Goal: Information Seeking & Learning: Compare options

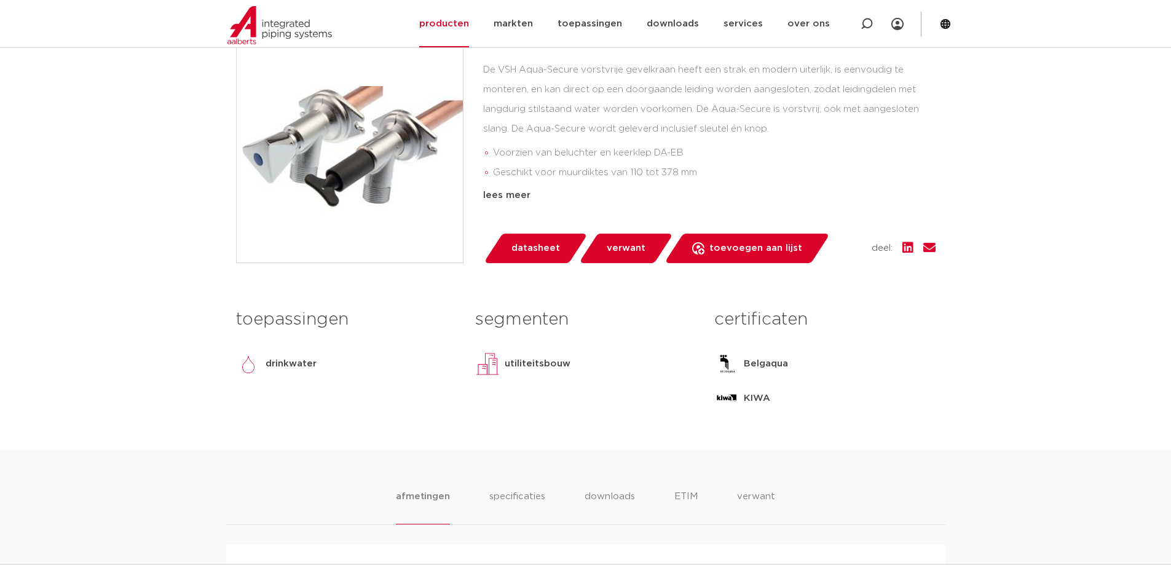
scroll to position [553, 0]
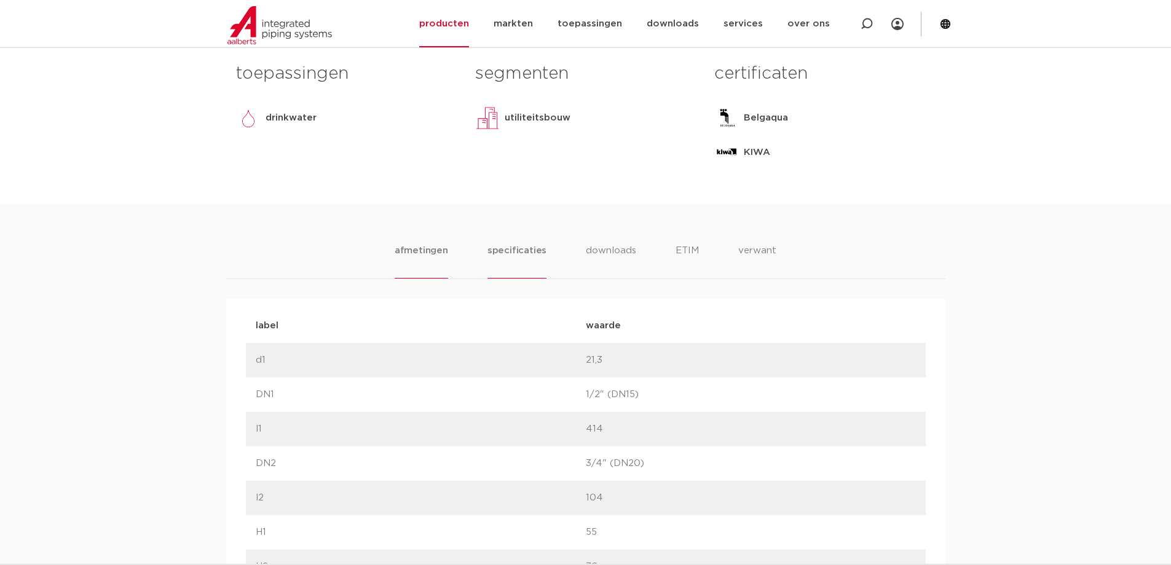
click at [516, 253] on li "specificaties" at bounding box center [517, 260] width 59 height 35
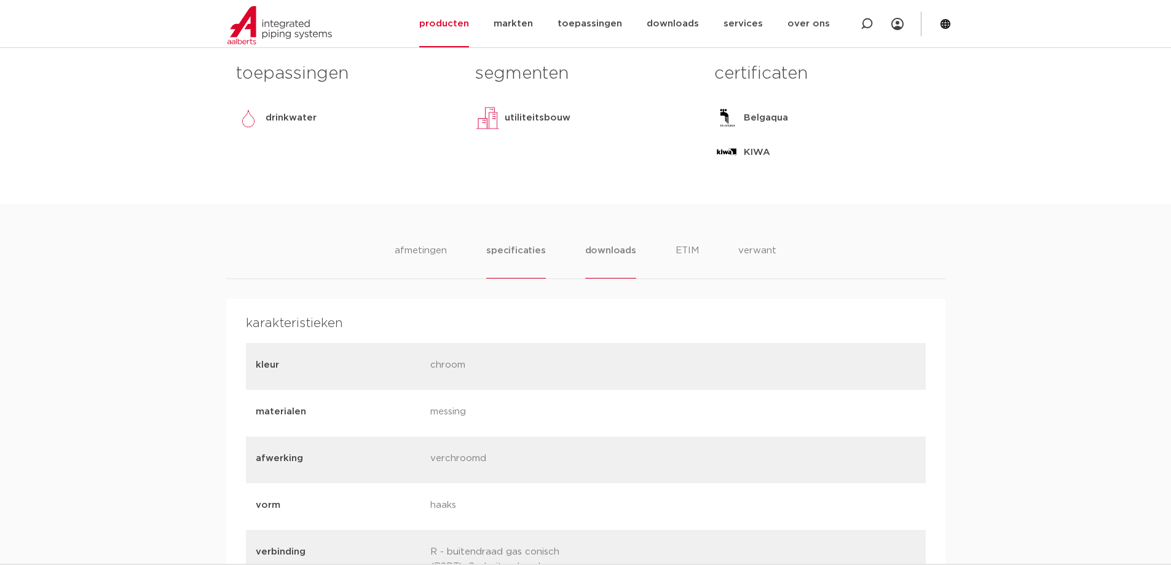
click at [628, 253] on li "downloads" at bounding box center [610, 260] width 51 height 35
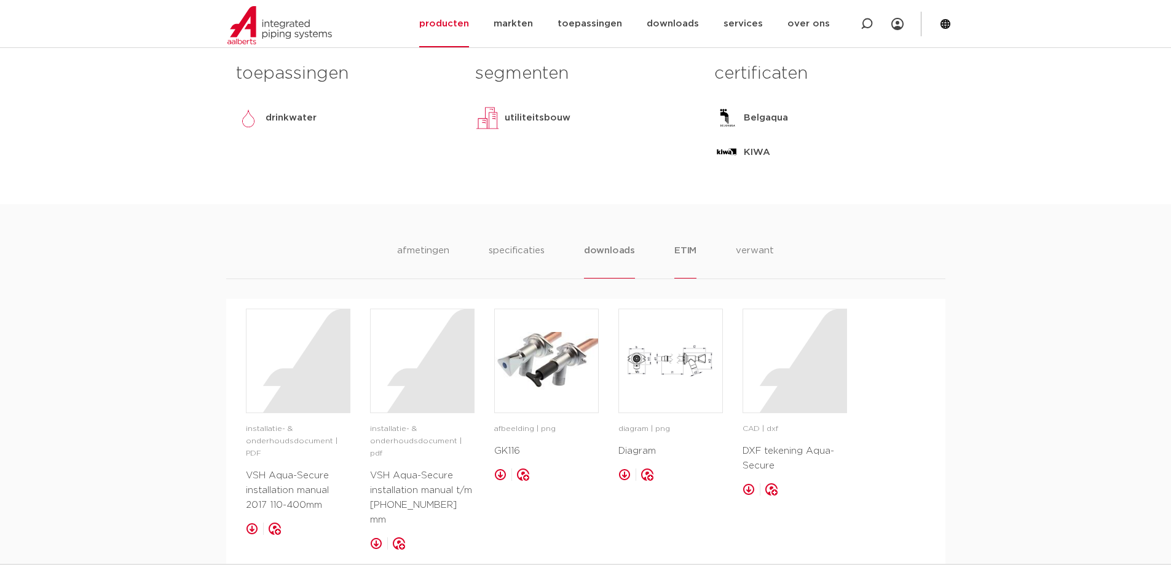
click at [686, 251] on li "ETIM" at bounding box center [685, 260] width 22 height 35
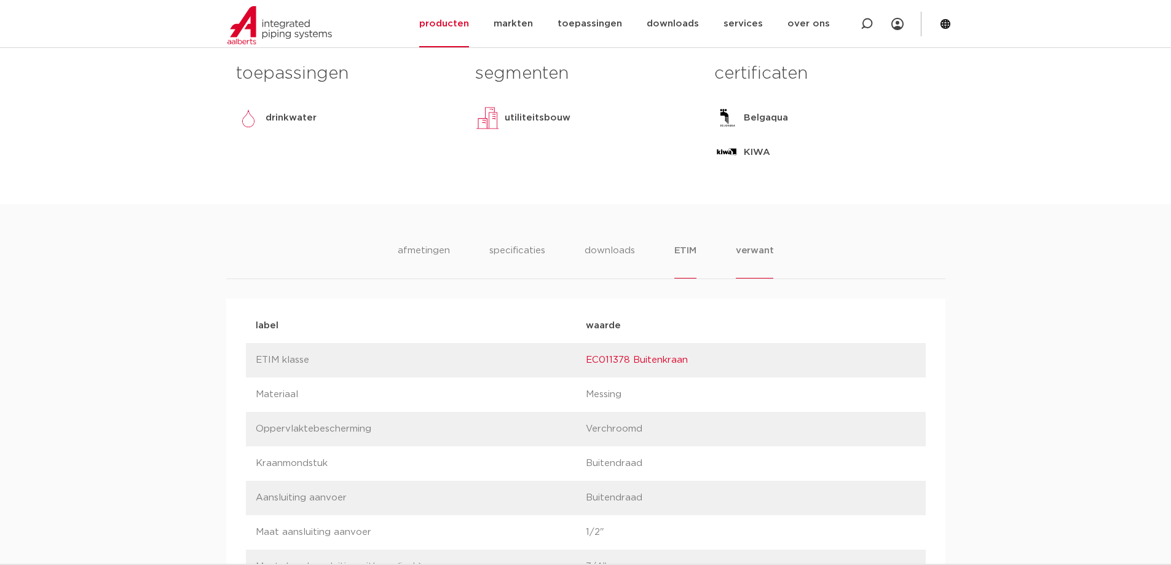
click at [756, 255] on li "verwant" at bounding box center [755, 260] width 38 height 35
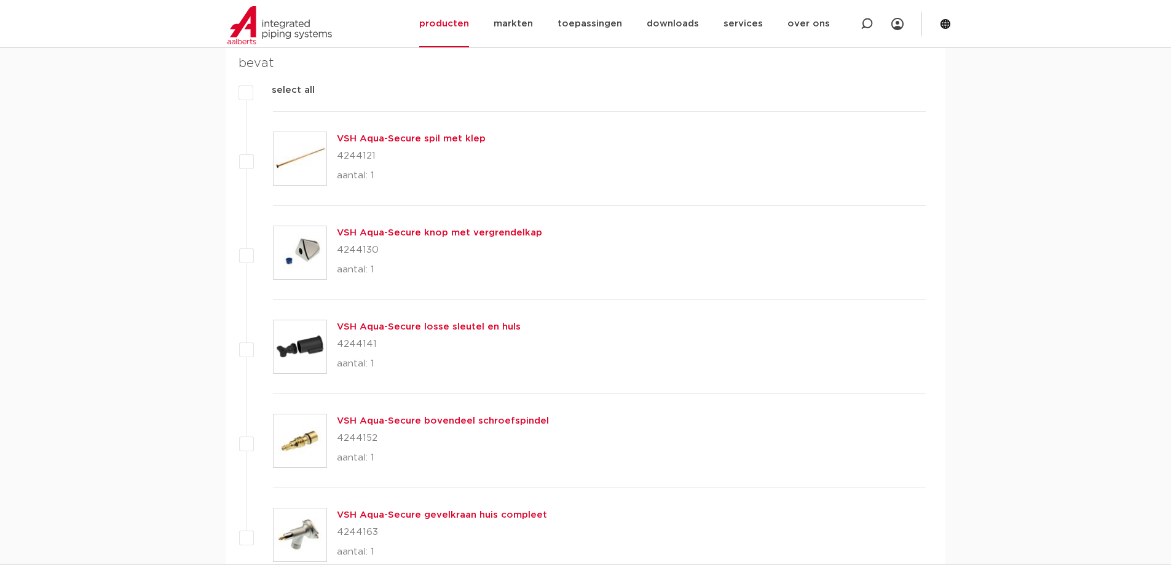
scroll to position [1414, 0]
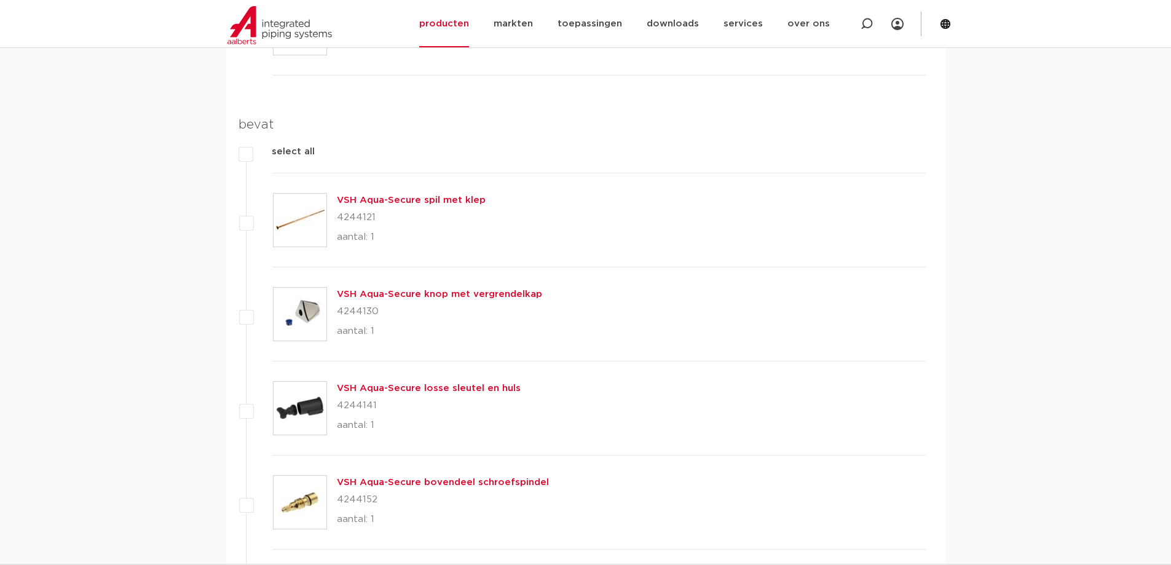
click at [422, 203] on link "VSH Aqua-Secure spil met klep" at bounding box center [411, 200] width 149 height 9
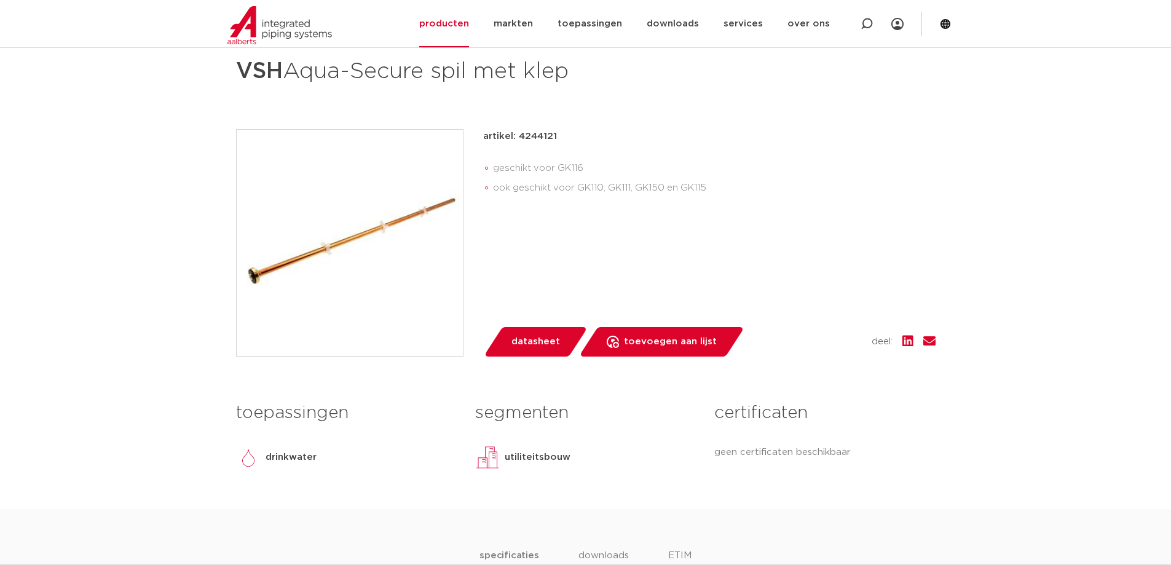
scroll to position [184, 0]
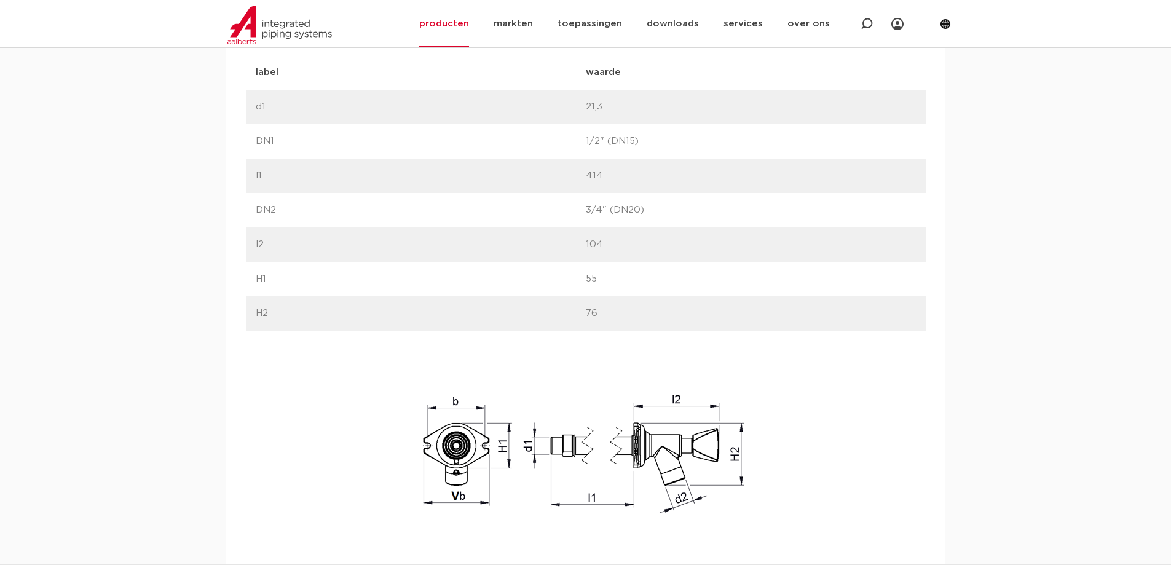
scroll to position [561, 0]
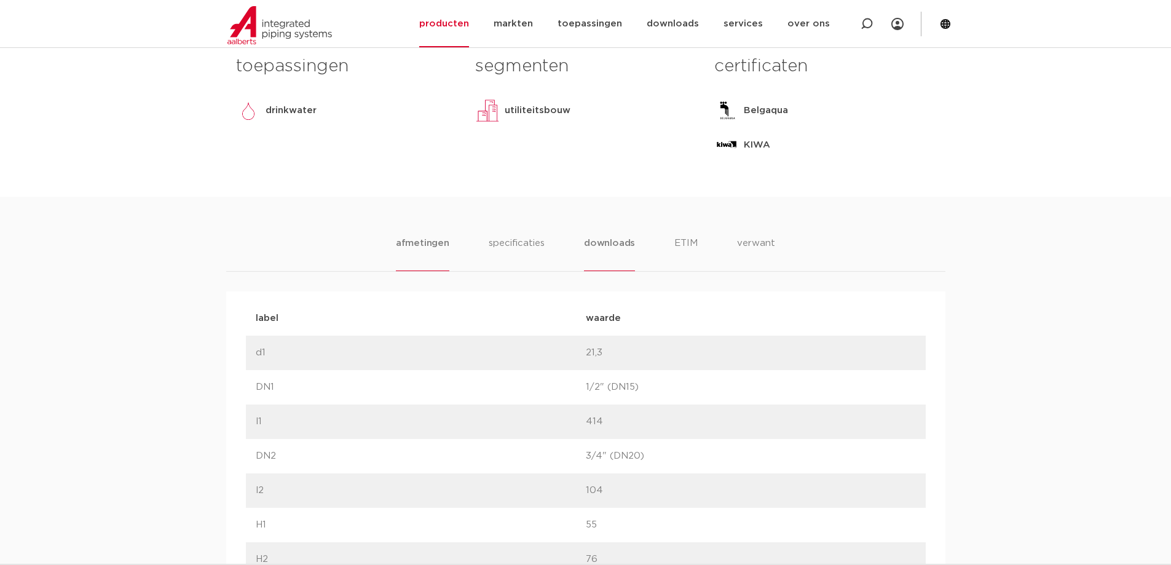
click at [608, 241] on li "downloads" at bounding box center [609, 253] width 51 height 35
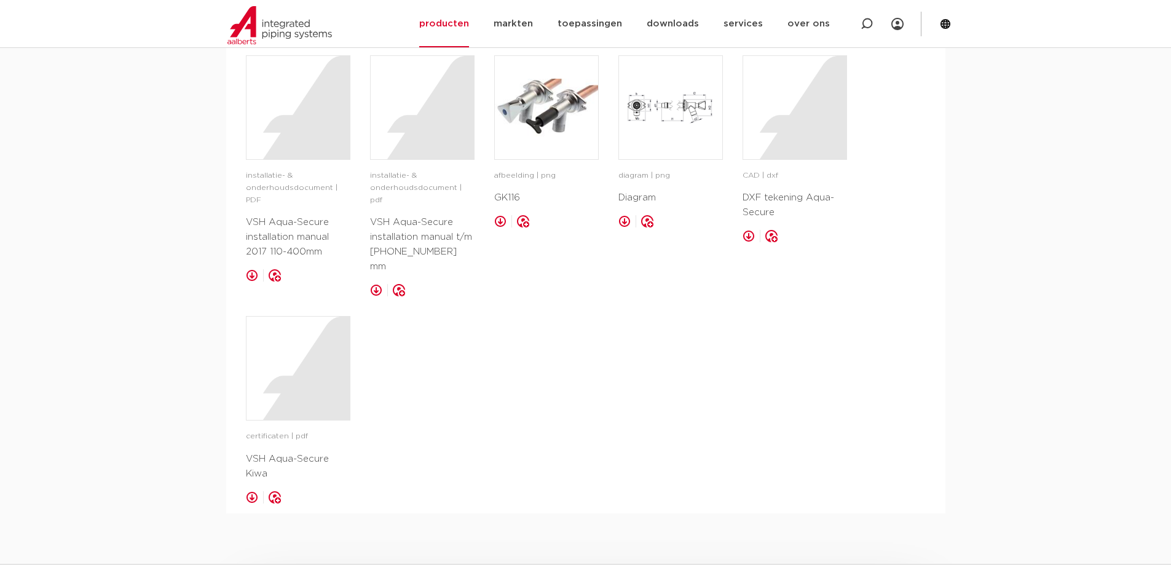
scroll to position [622, 0]
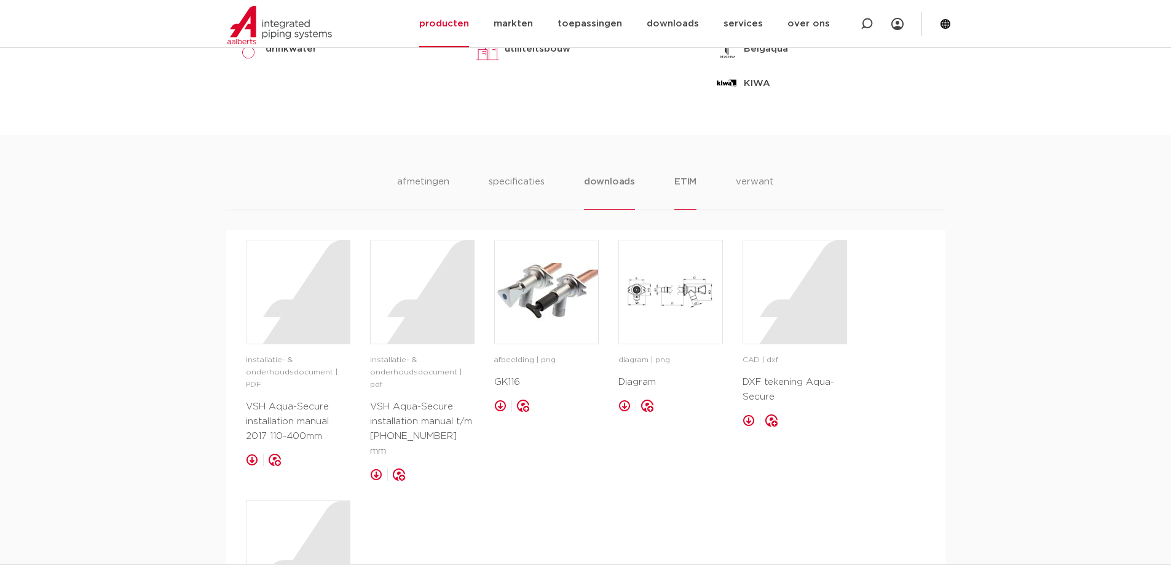
click at [685, 191] on li "ETIM" at bounding box center [685, 192] width 22 height 35
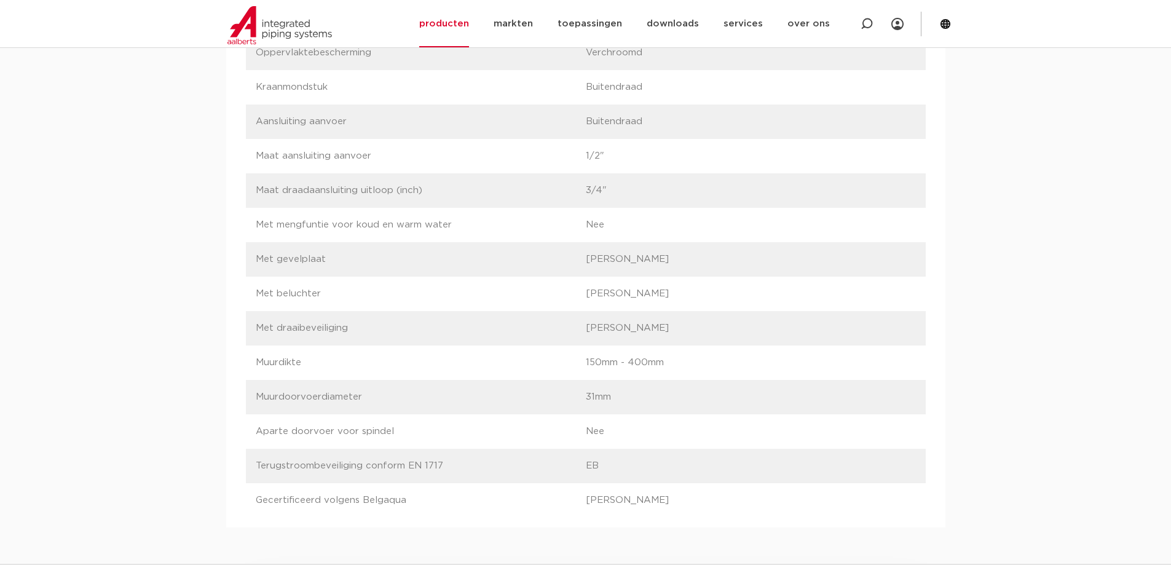
scroll to position [684, 0]
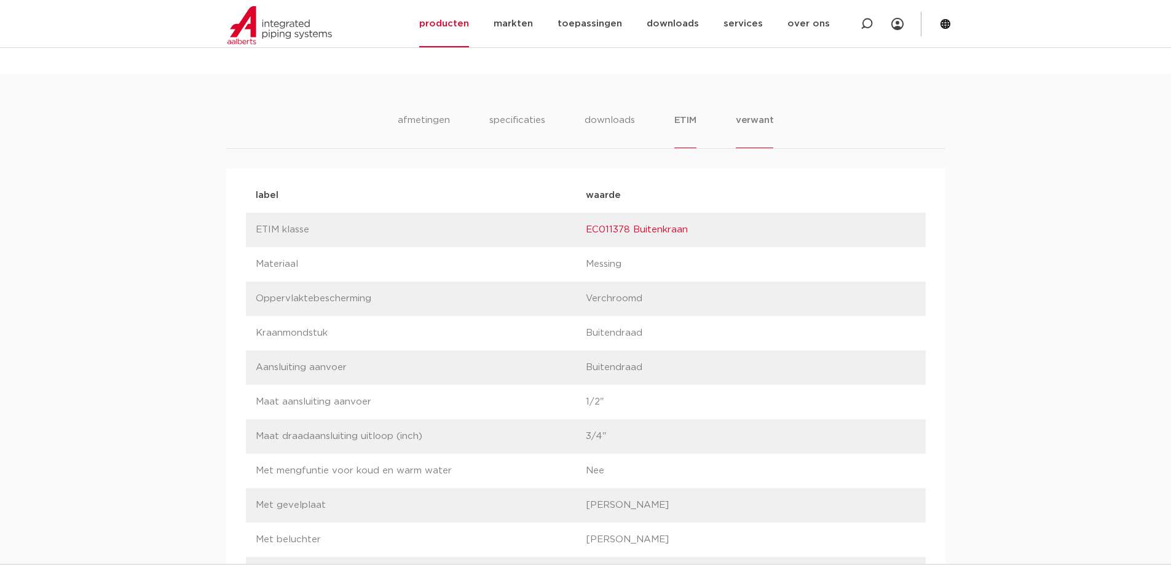
click at [761, 131] on li "verwant" at bounding box center [755, 130] width 38 height 35
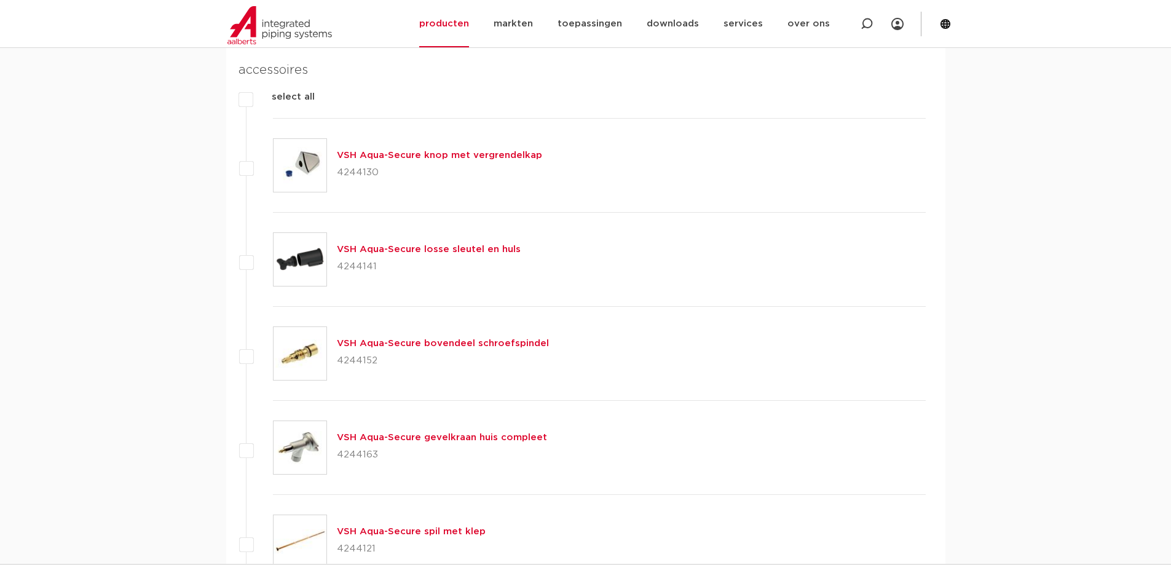
scroll to position [991, 0]
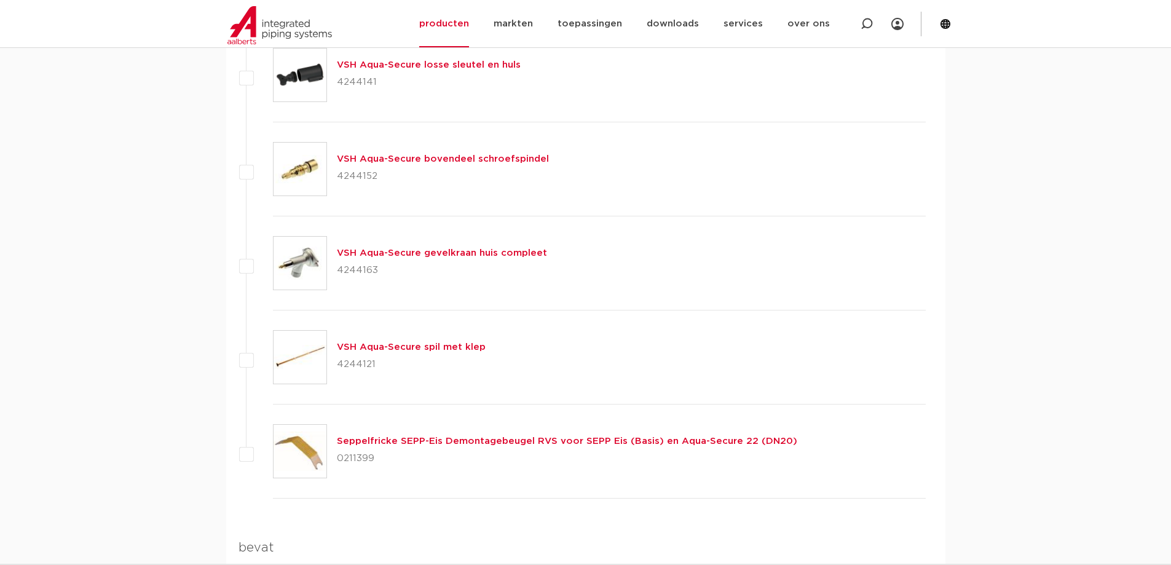
click at [299, 263] on img at bounding box center [300, 263] width 53 height 53
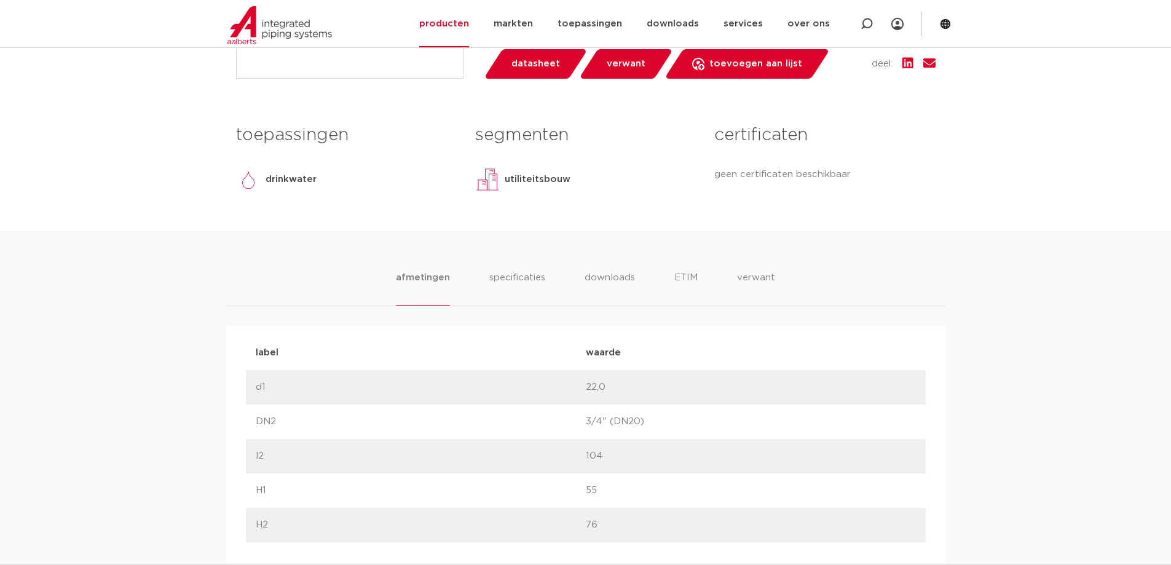
scroll to position [123, 0]
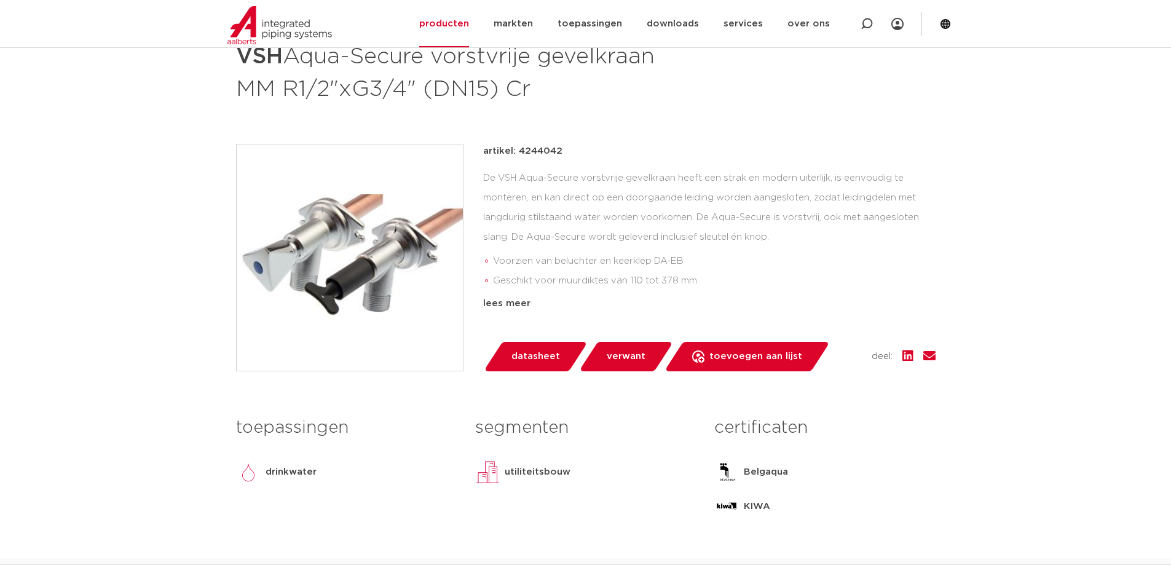
scroll to position [507, 0]
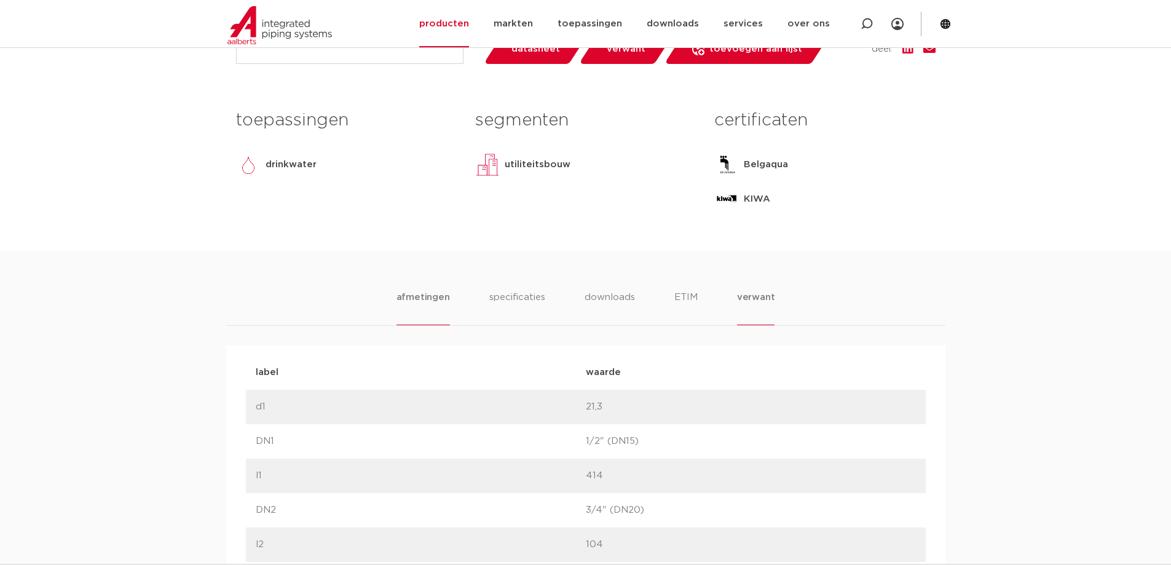
click at [762, 299] on li "verwant" at bounding box center [756, 307] width 38 height 35
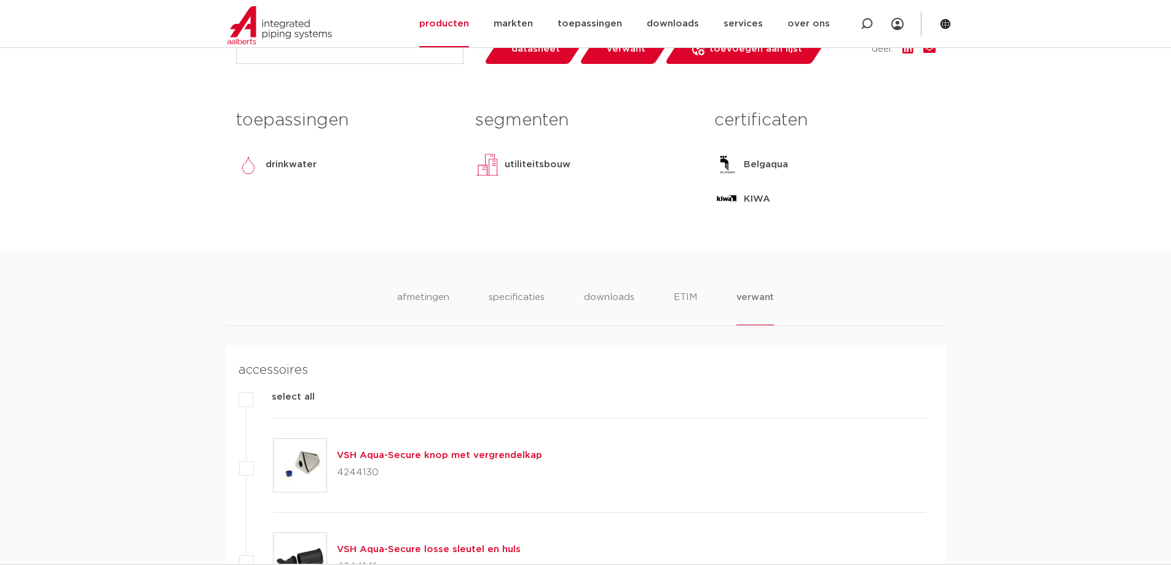
scroll to position [875, 0]
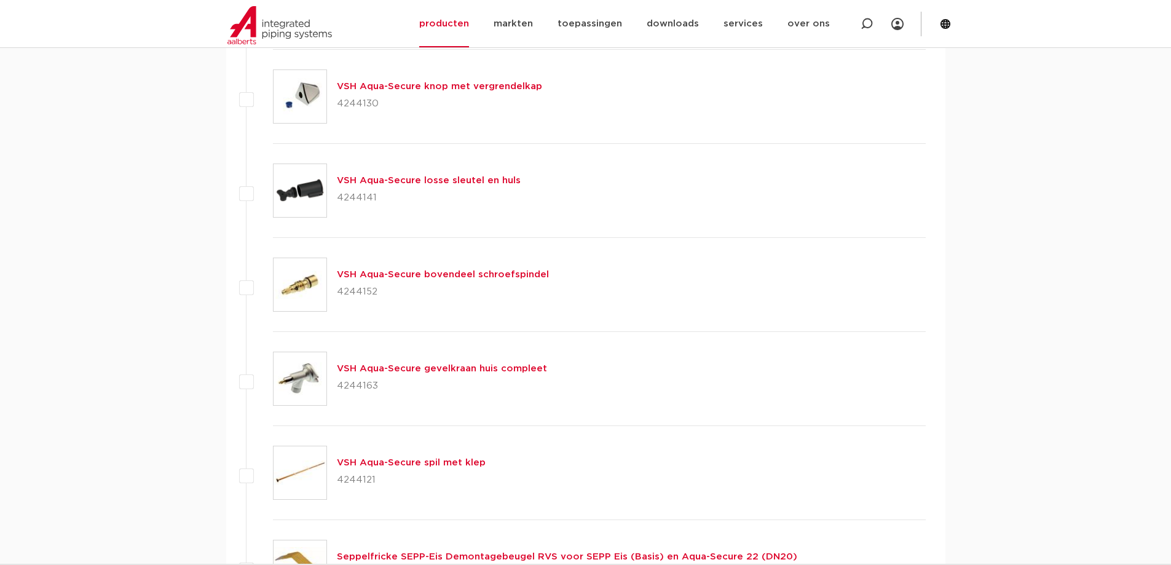
click at [426, 466] on link "VSH Aqua-Secure spil met klep" at bounding box center [411, 462] width 149 height 9
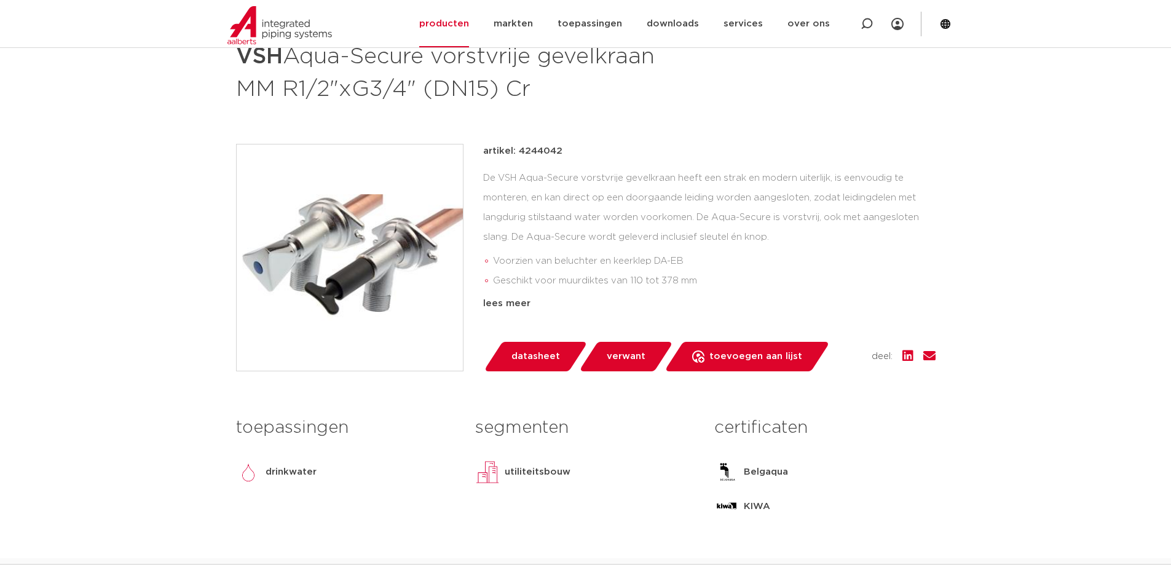
scroll to position [384, 0]
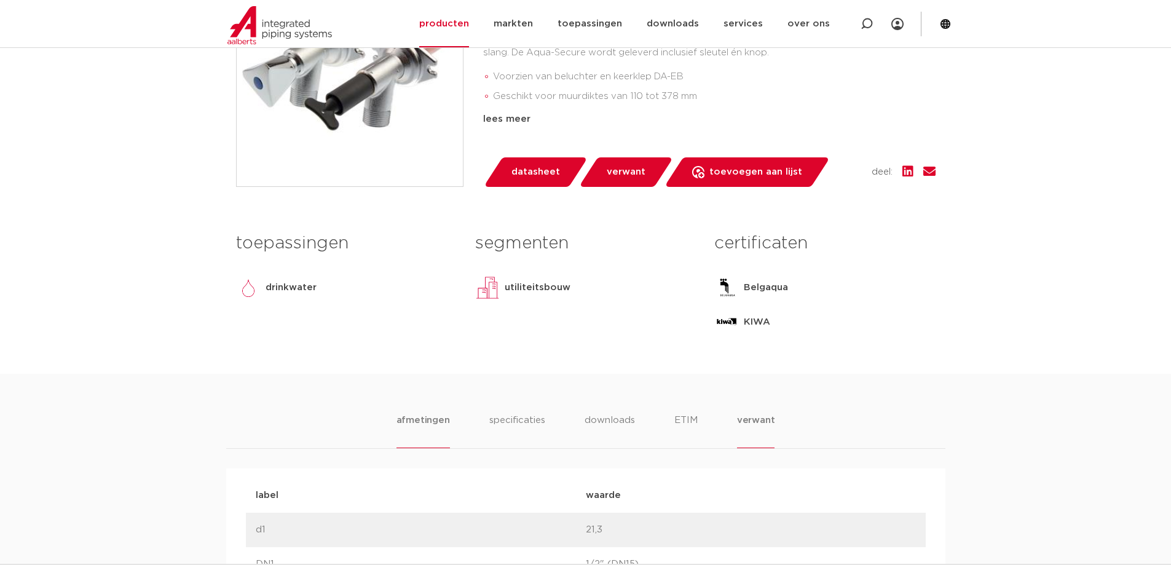
click at [740, 418] on li "verwant" at bounding box center [756, 430] width 38 height 35
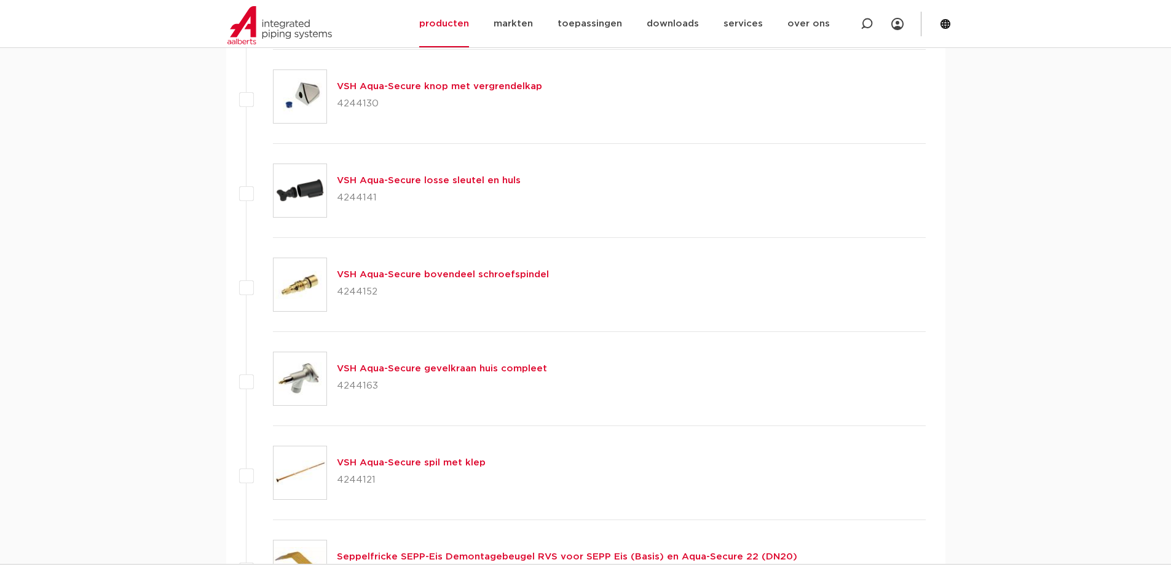
scroll to position [937, 0]
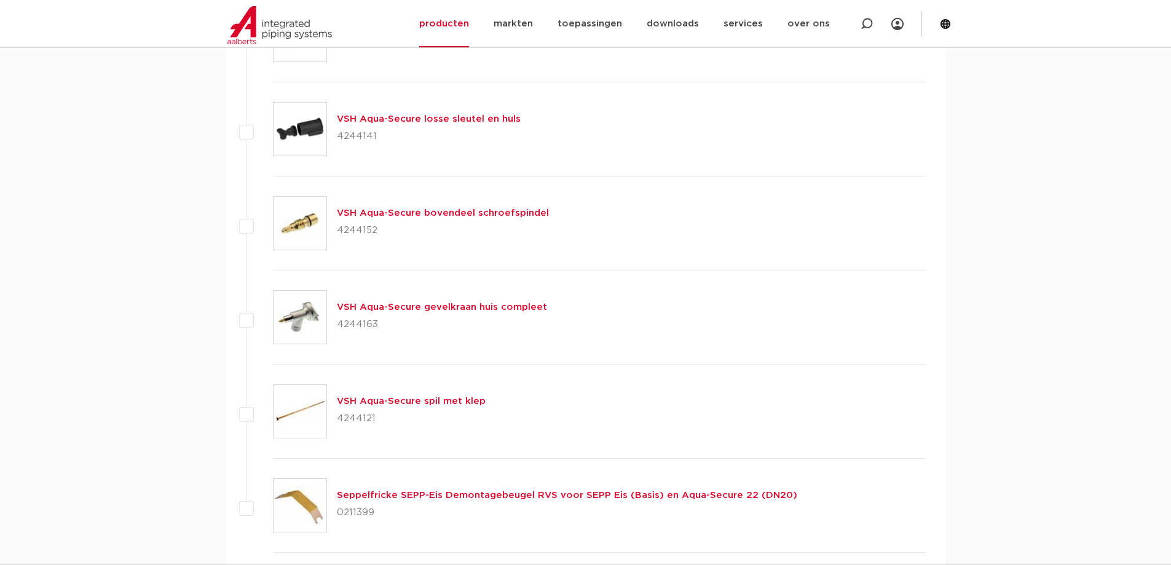
click at [416, 211] on link "VSH Aqua-Secure bovendeel schroefspindel" at bounding box center [443, 212] width 212 height 9
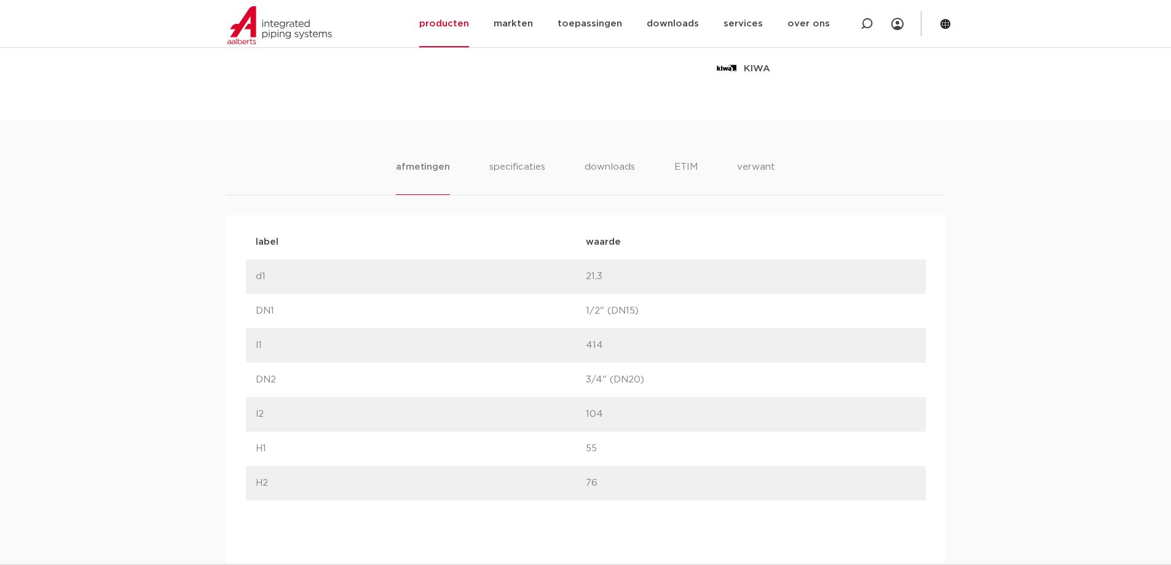
scroll to position [637, 0]
click at [751, 168] on li "verwant" at bounding box center [756, 177] width 38 height 35
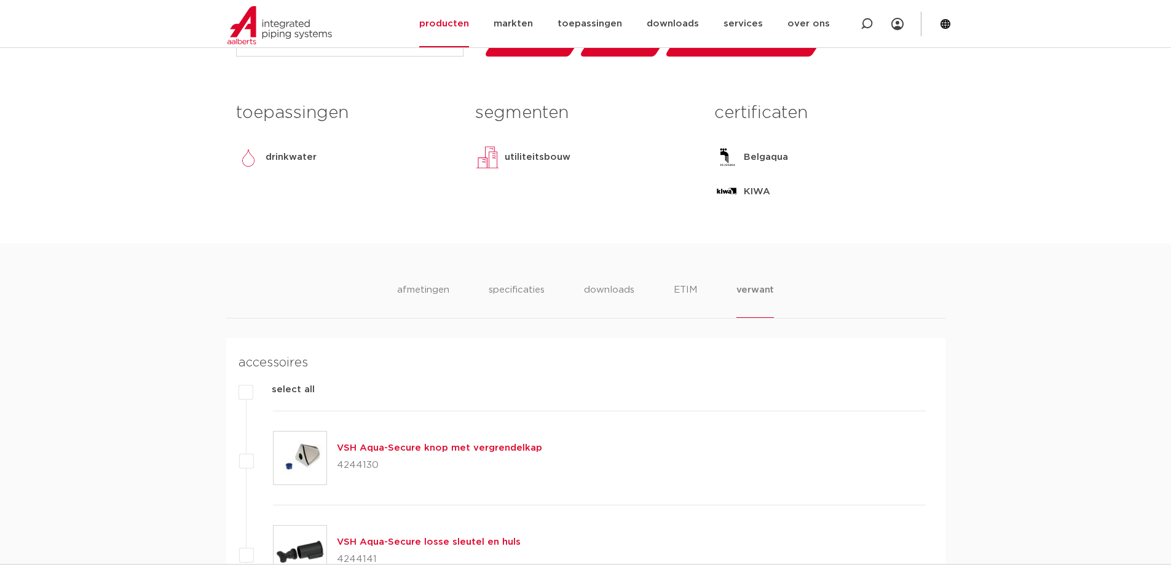
scroll to position [698, 0]
